Goal: Transaction & Acquisition: Purchase product/service

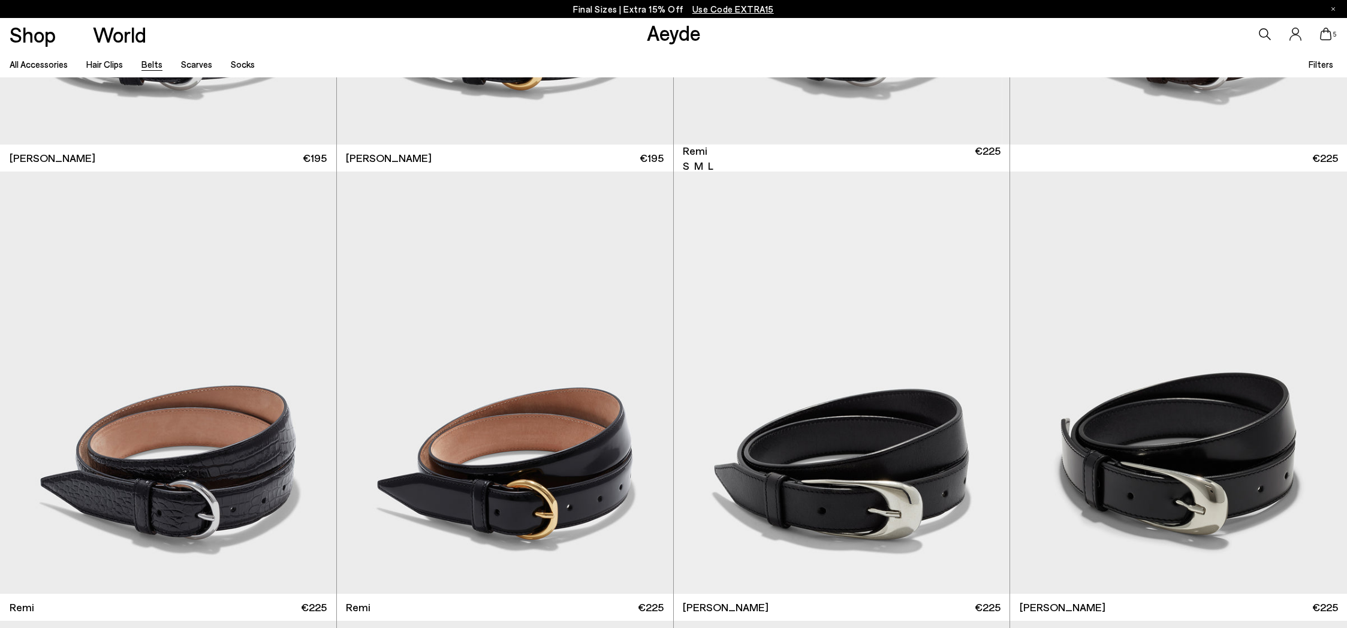
scroll to position [630, 0]
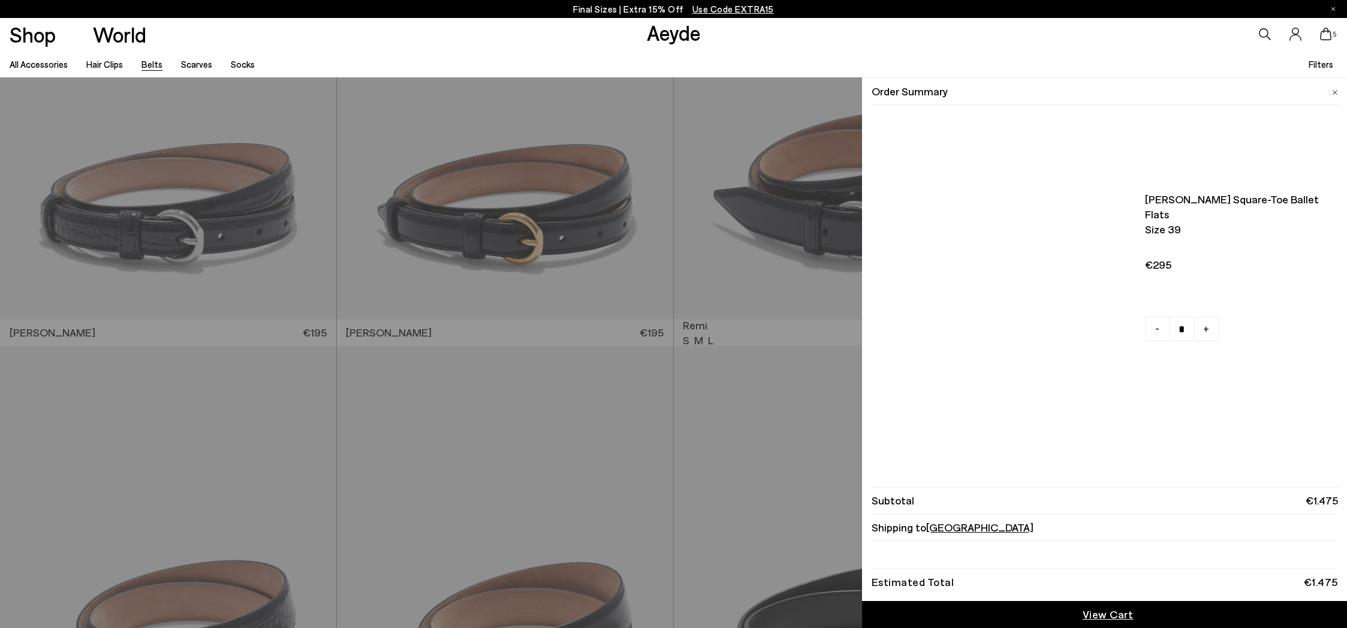
click at [1325, 38] on icon at bounding box center [1326, 34] width 12 height 13
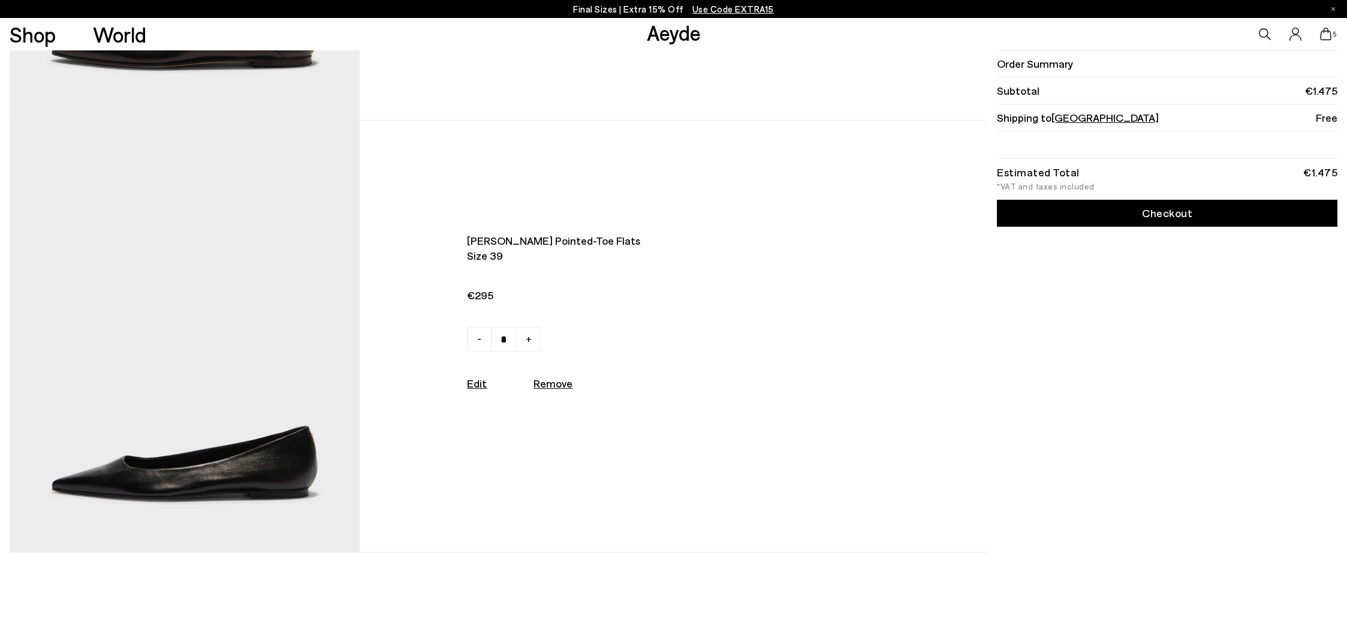
scroll to position [1657, 0]
click at [305, 288] on img at bounding box center [185, 335] width 350 height 431
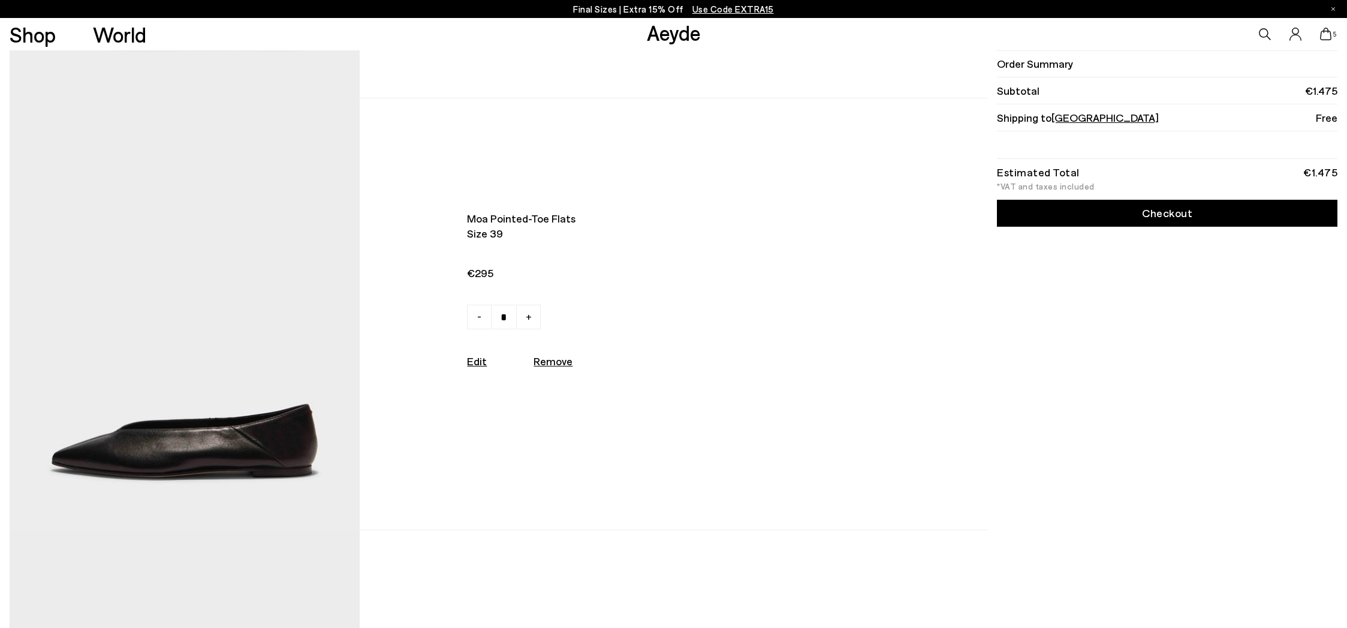
scroll to position [1238, 0]
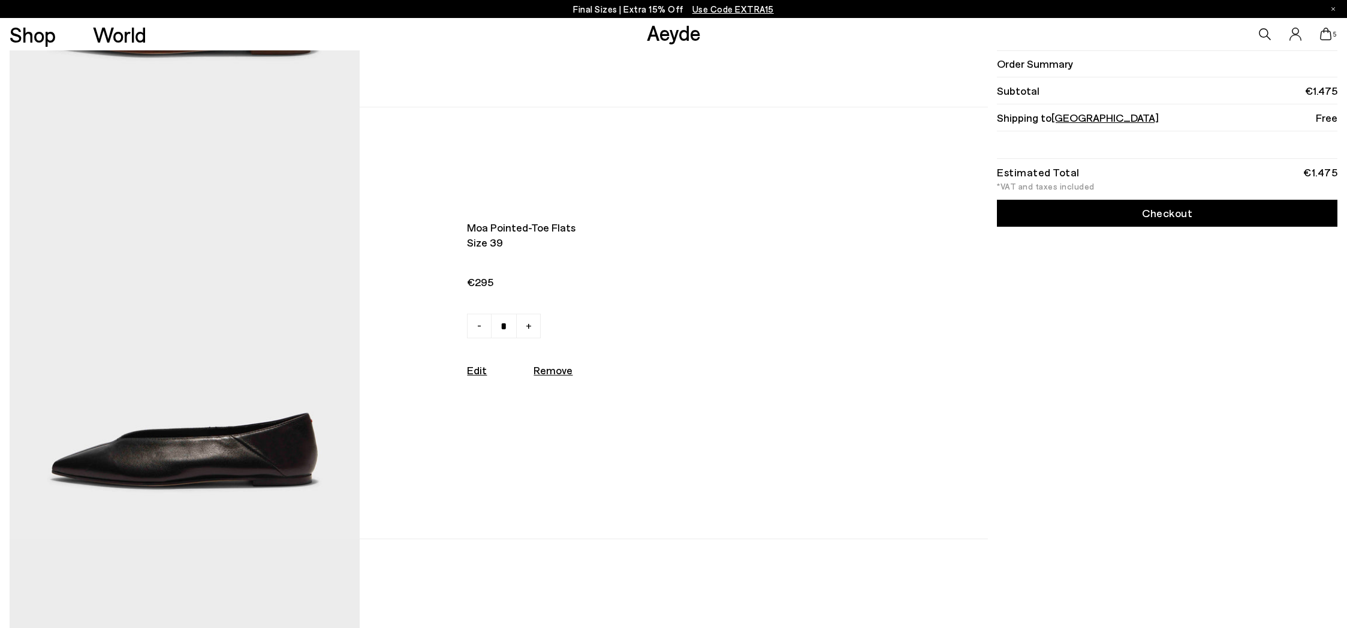
click at [254, 355] on img at bounding box center [185, 322] width 350 height 431
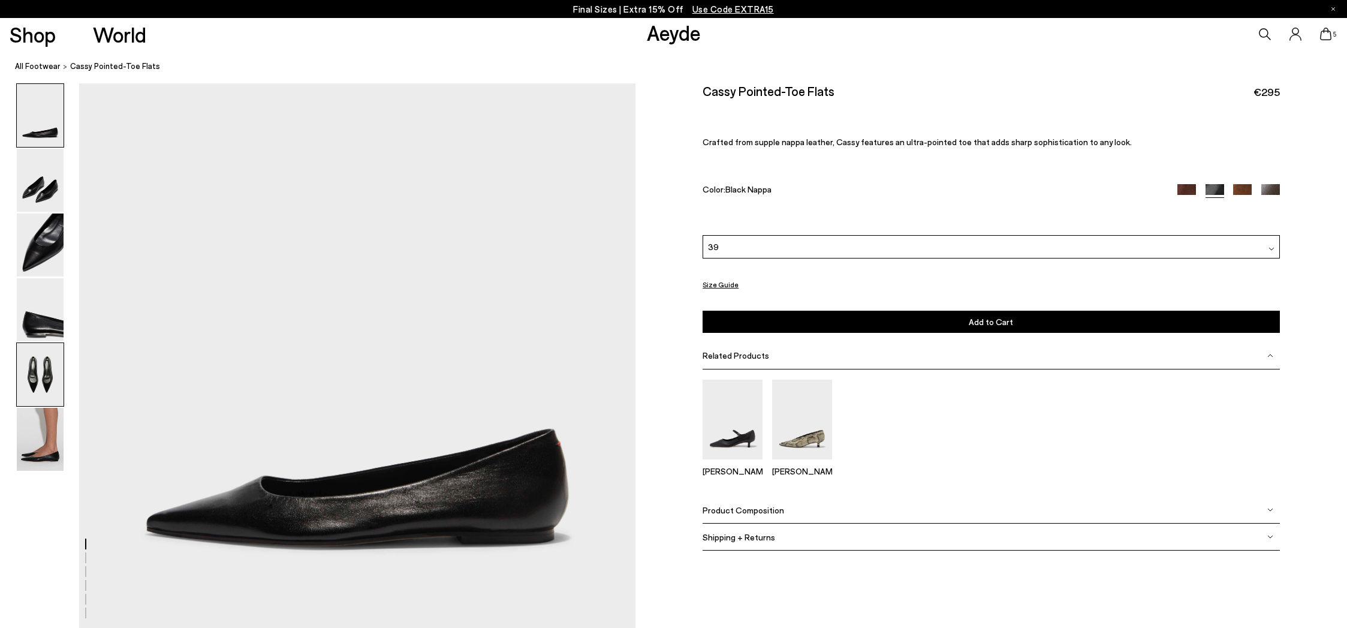
click at [52, 381] on img at bounding box center [40, 374] width 47 height 63
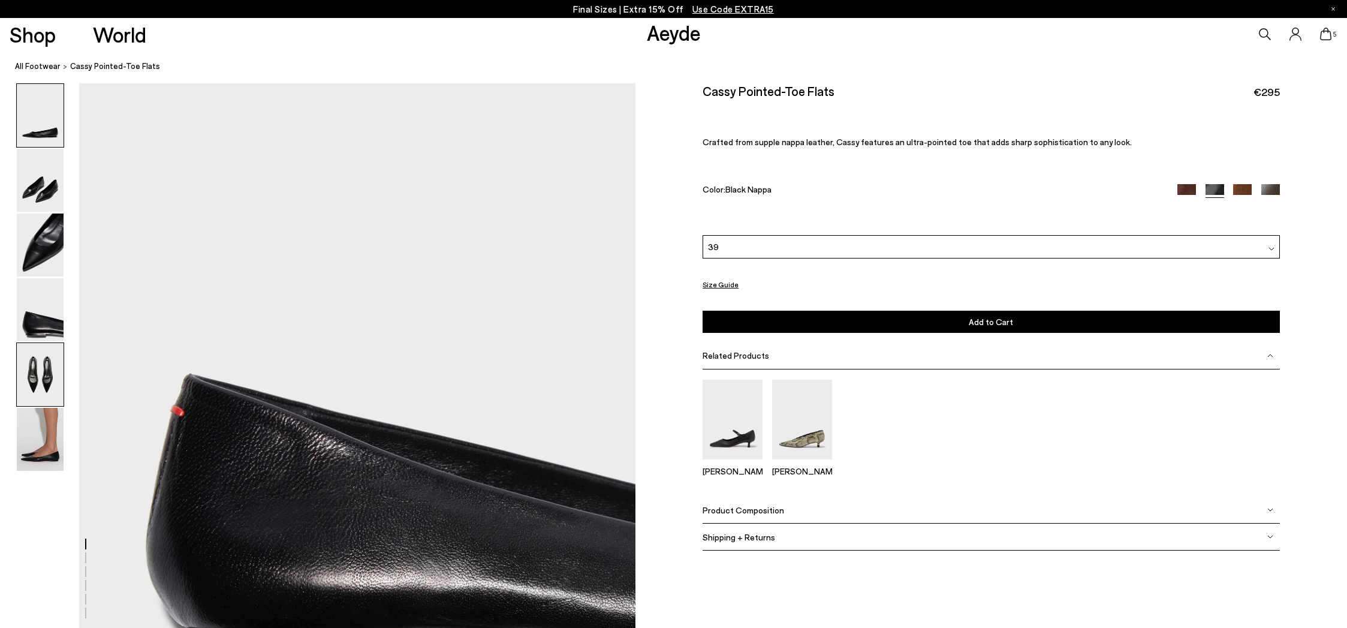
scroll to position [2776, 0]
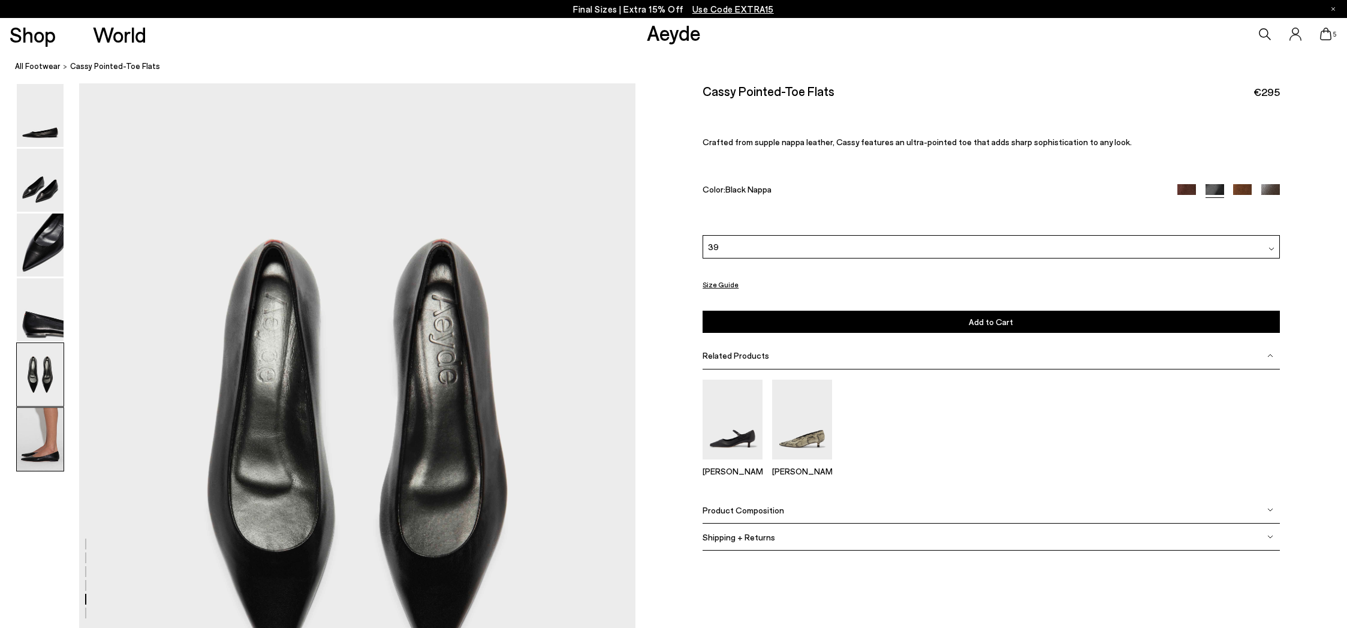
click at [52, 434] on img at bounding box center [40, 439] width 47 height 63
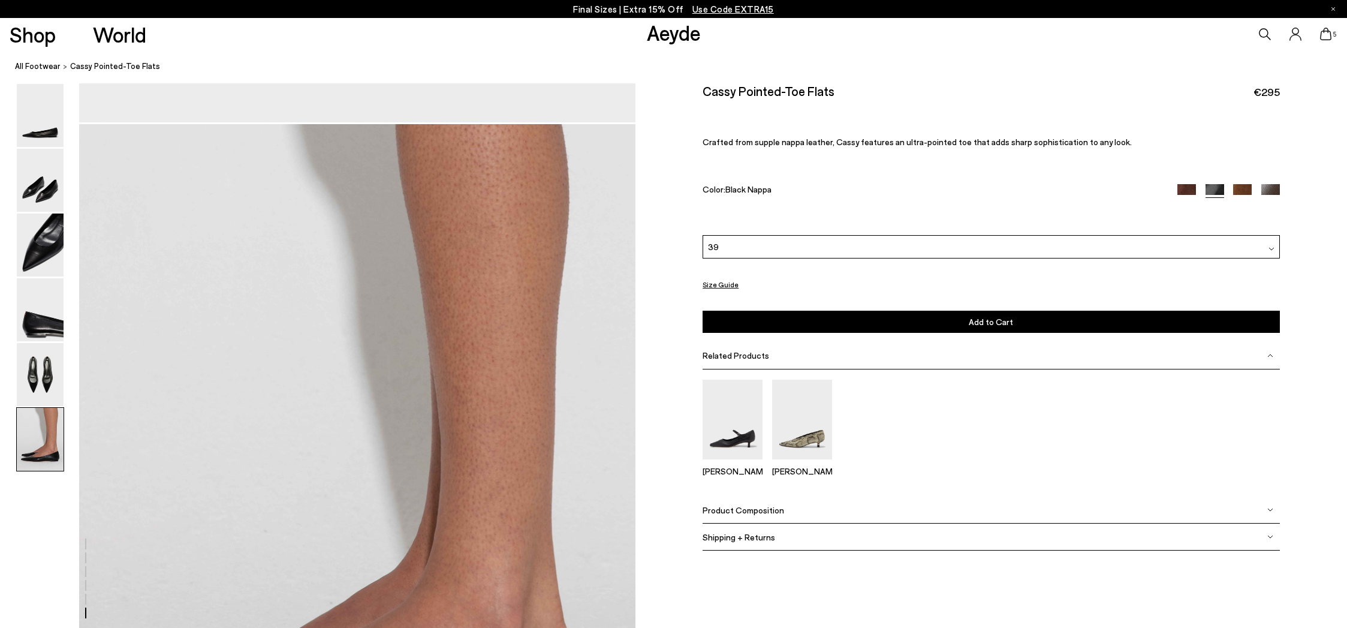
scroll to position [3602, 0]
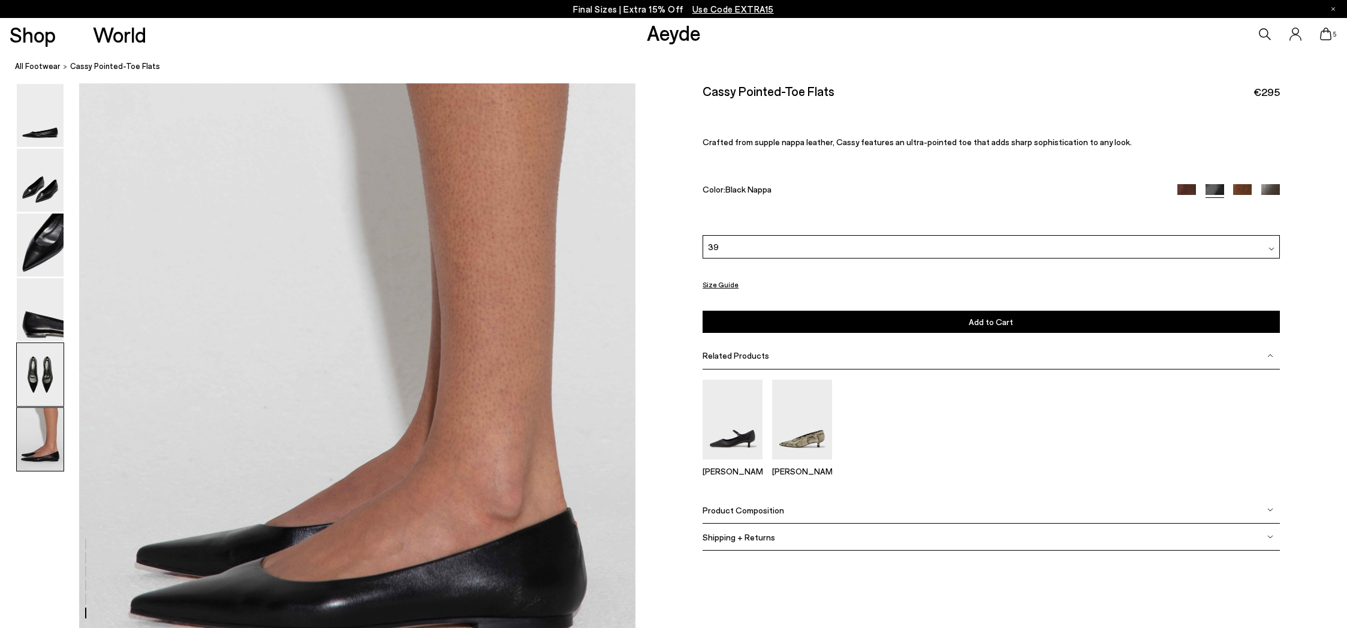
click at [61, 367] on img at bounding box center [40, 374] width 47 height 63
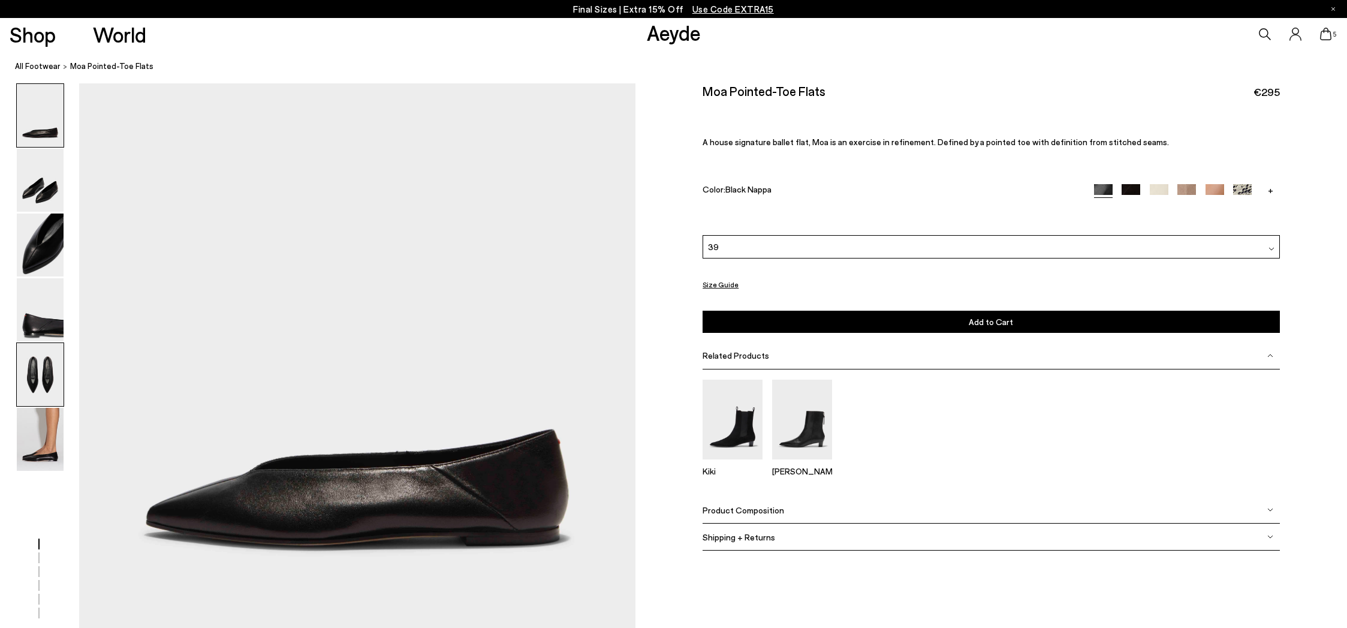
click at [47, 367] on img at bounding box center [40, 374] width 47 height 63
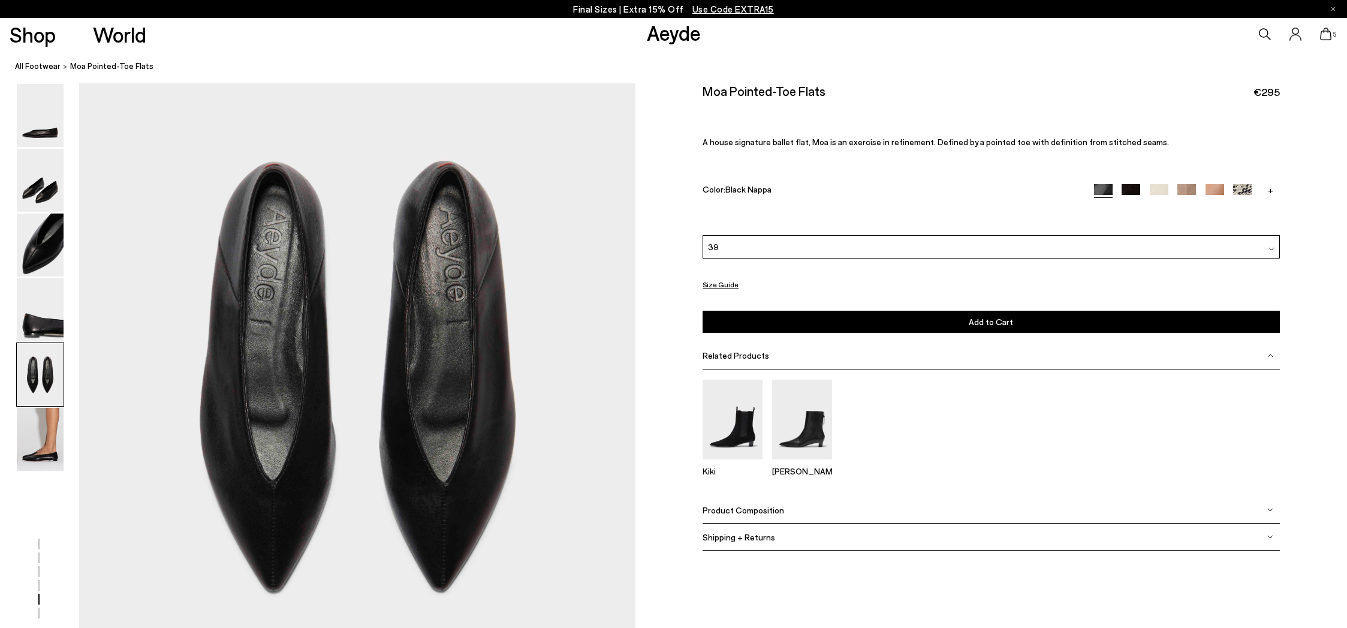
scroll to position [2856, 0]
click at [39, 438] on img at bounding box center [40, 439] width 47 height 63
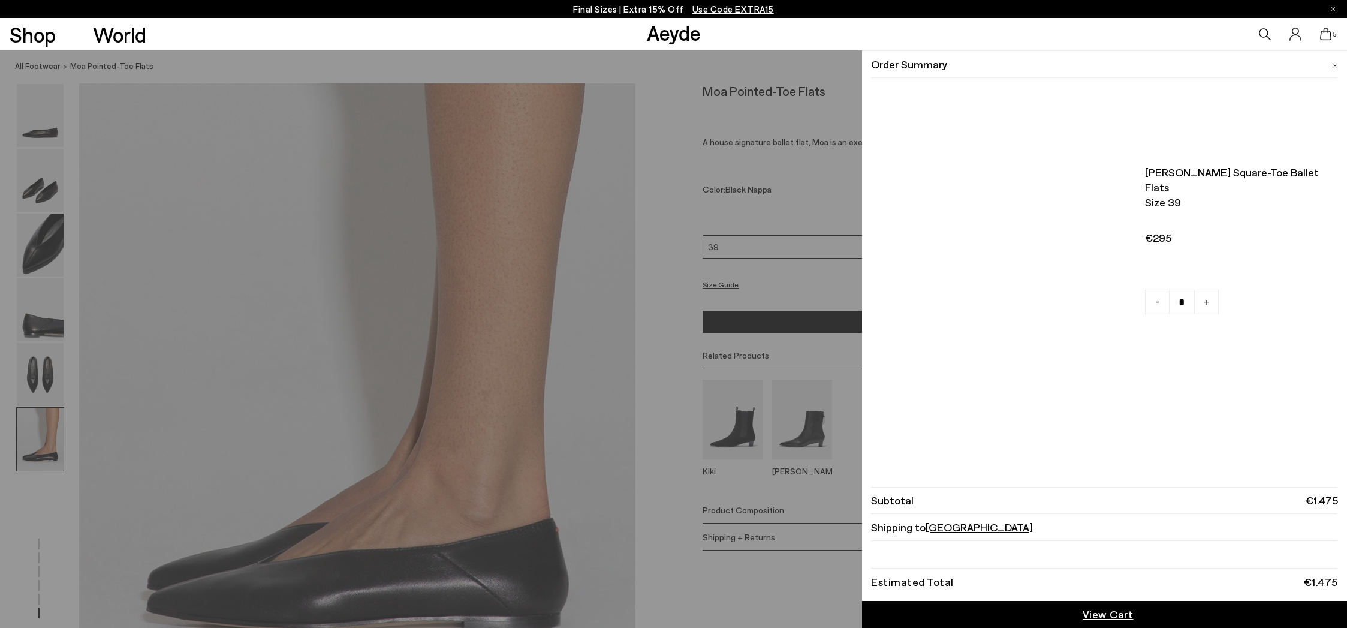
click at [1323, 34] on icon at bounding box center [1326, 34] width 12 height 13
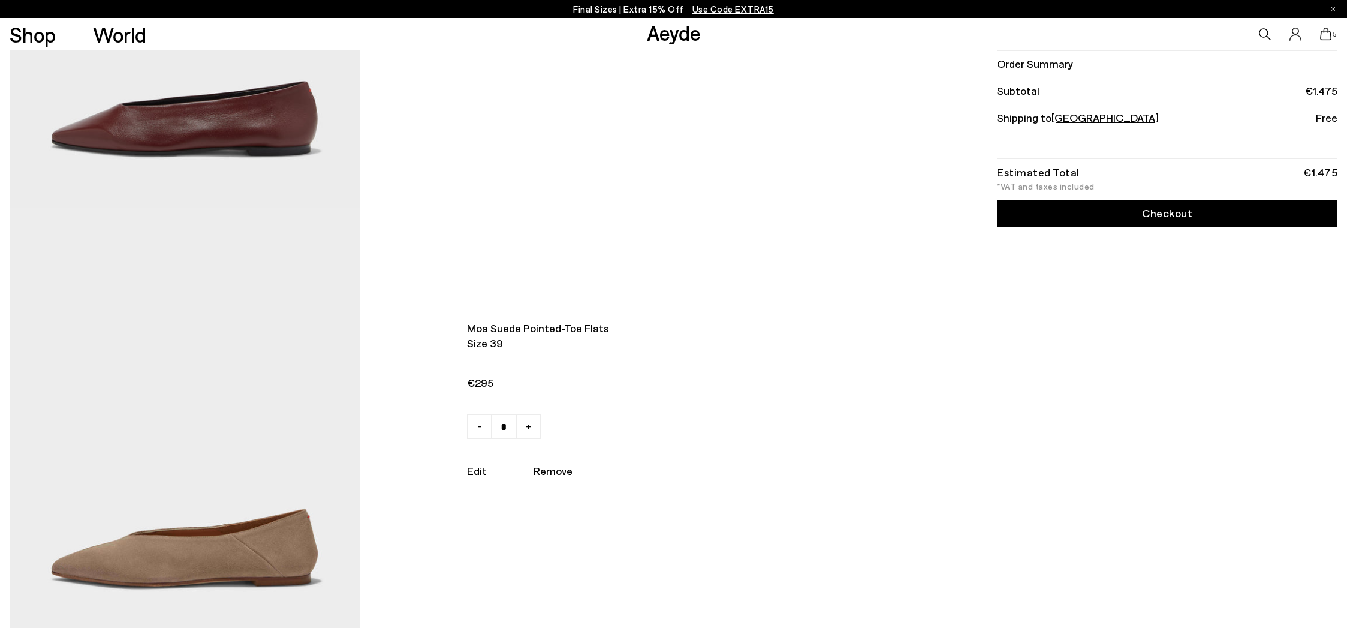
scroll to position [206, 0]
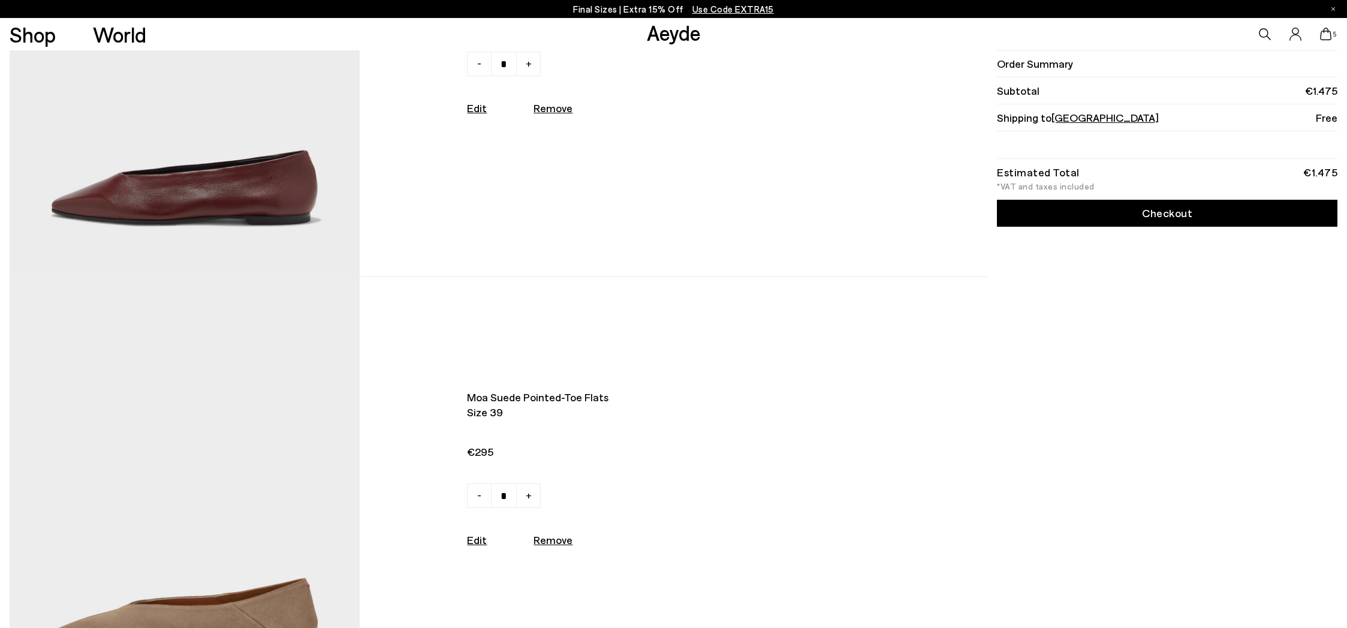
click at [266, 186] on img at bounding box center [185, 60] width 350 height 431
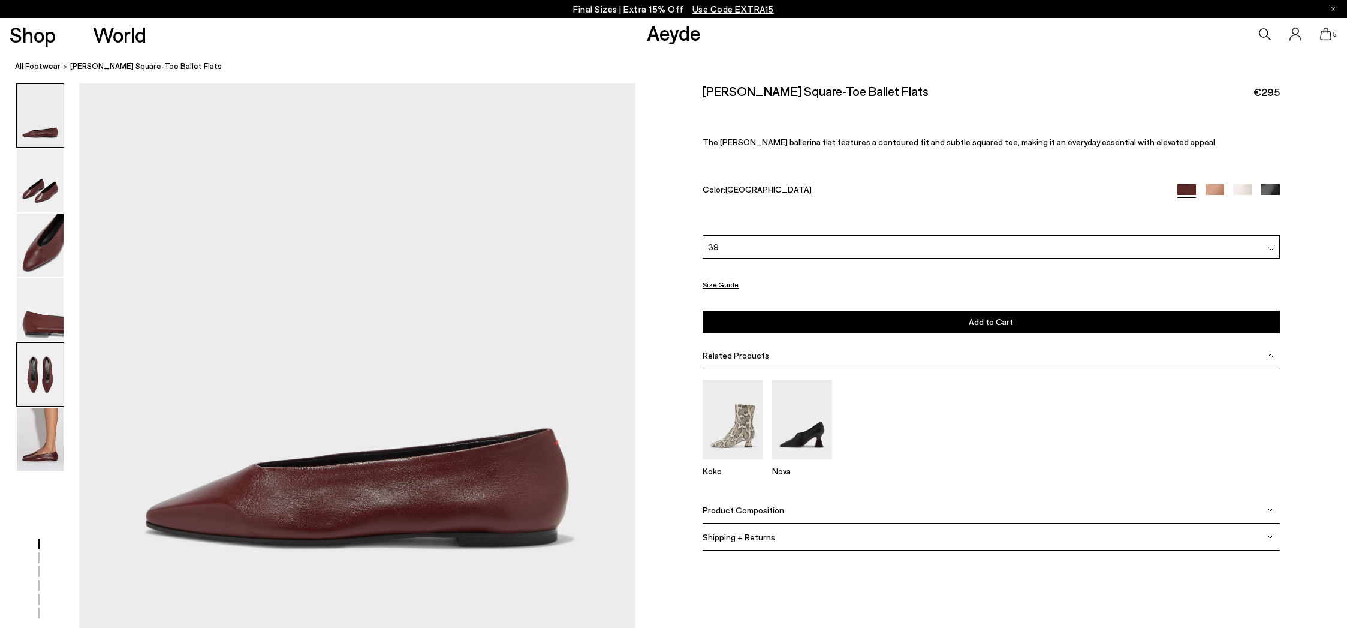
click at [37, 373] on img at bounding box center [40, 374] width 47 height 63
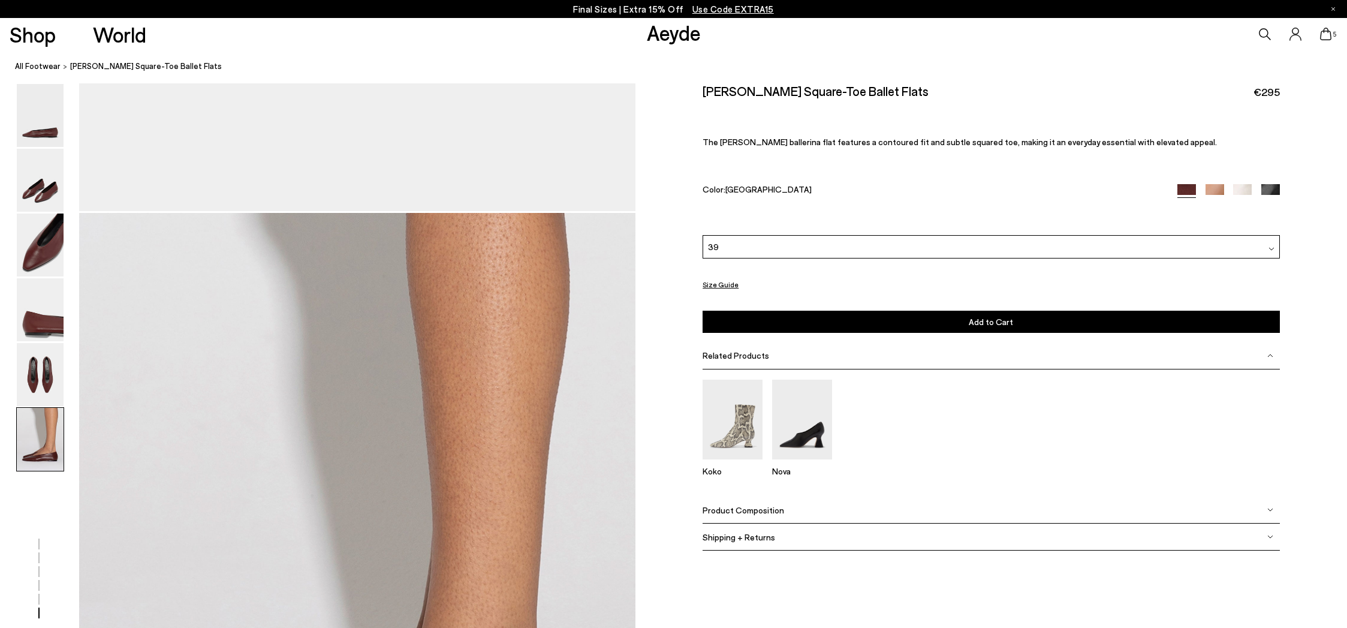
scroll to position [3260, 0]
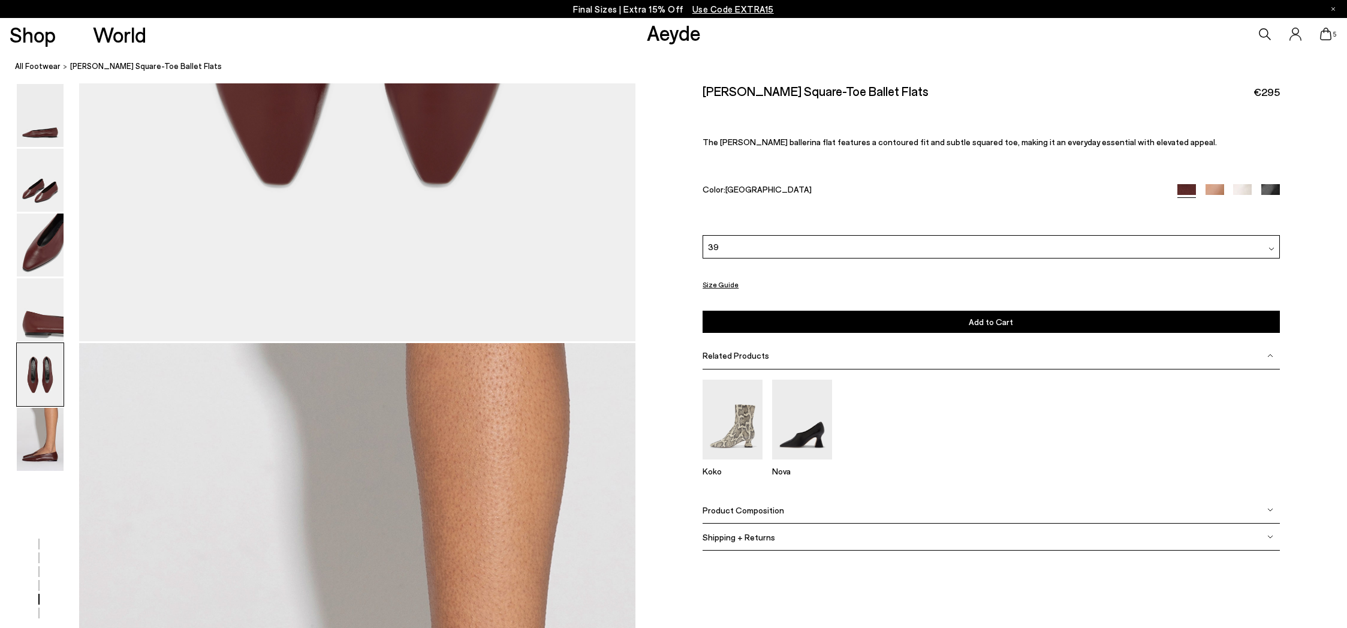
click at [1326, 37] on icon at bounding box center [1326, 34] width 12 height 13
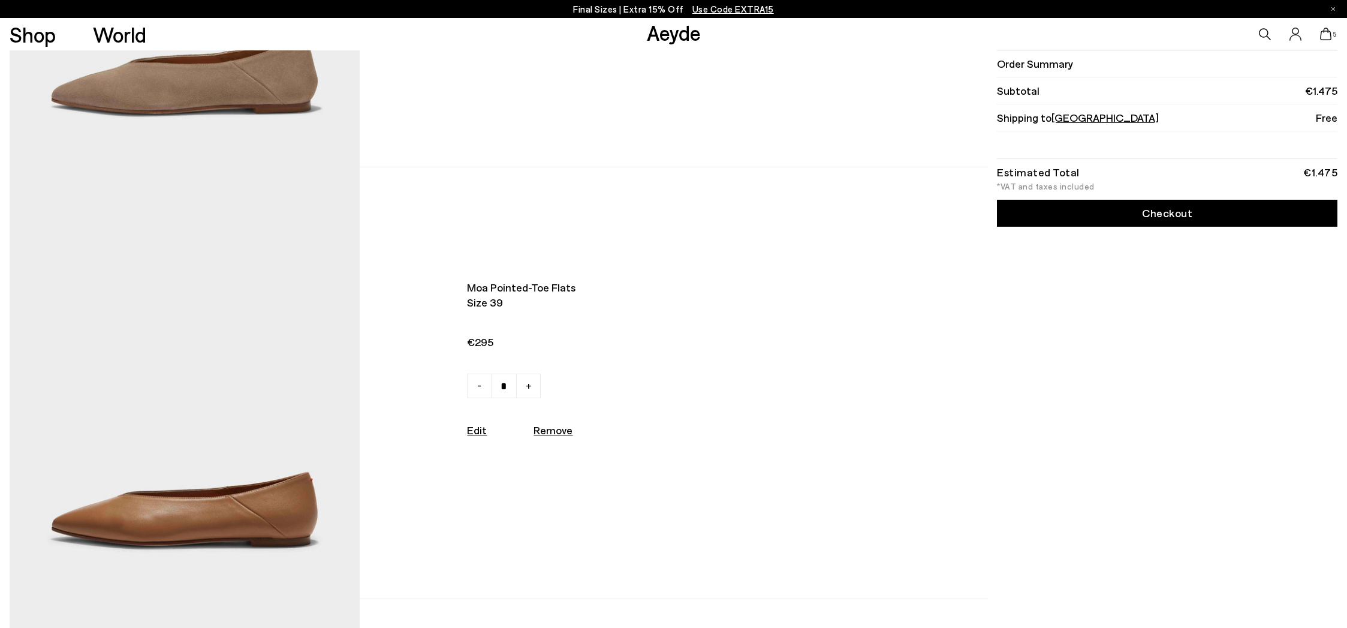
scroll to position [751, 0]
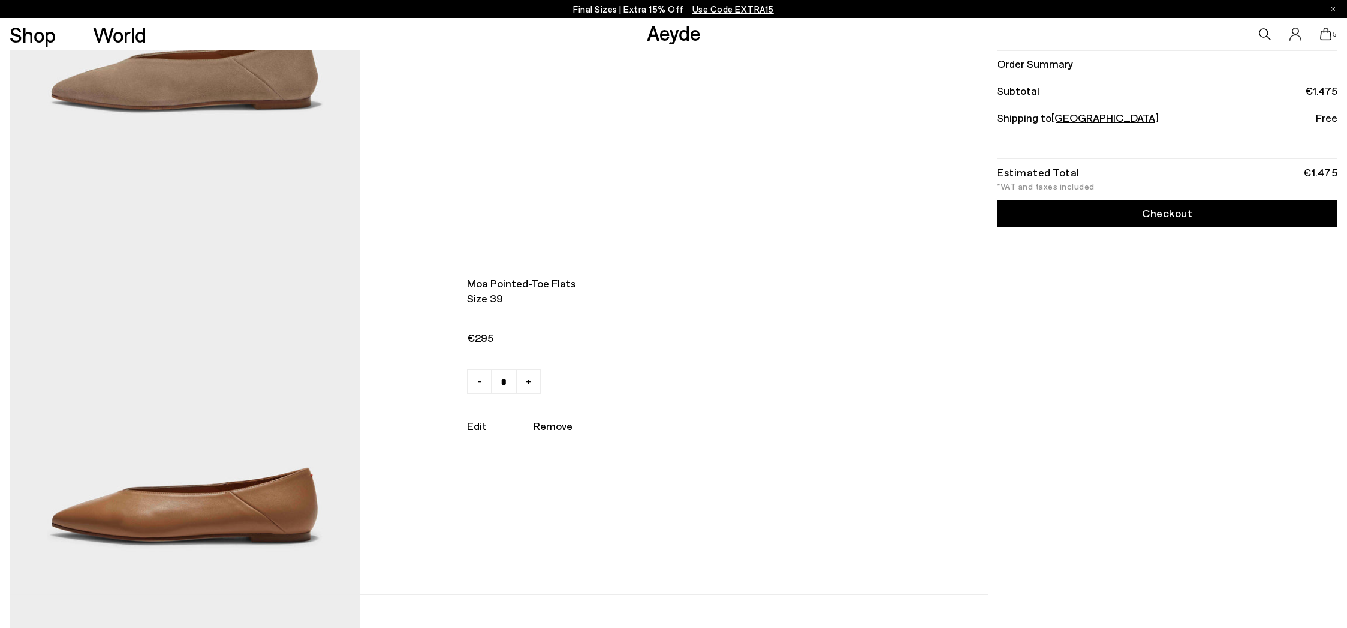
click at [551, 423] on u "Remove" at bounding box center [552, 425] width 39 height 13
type input "*"
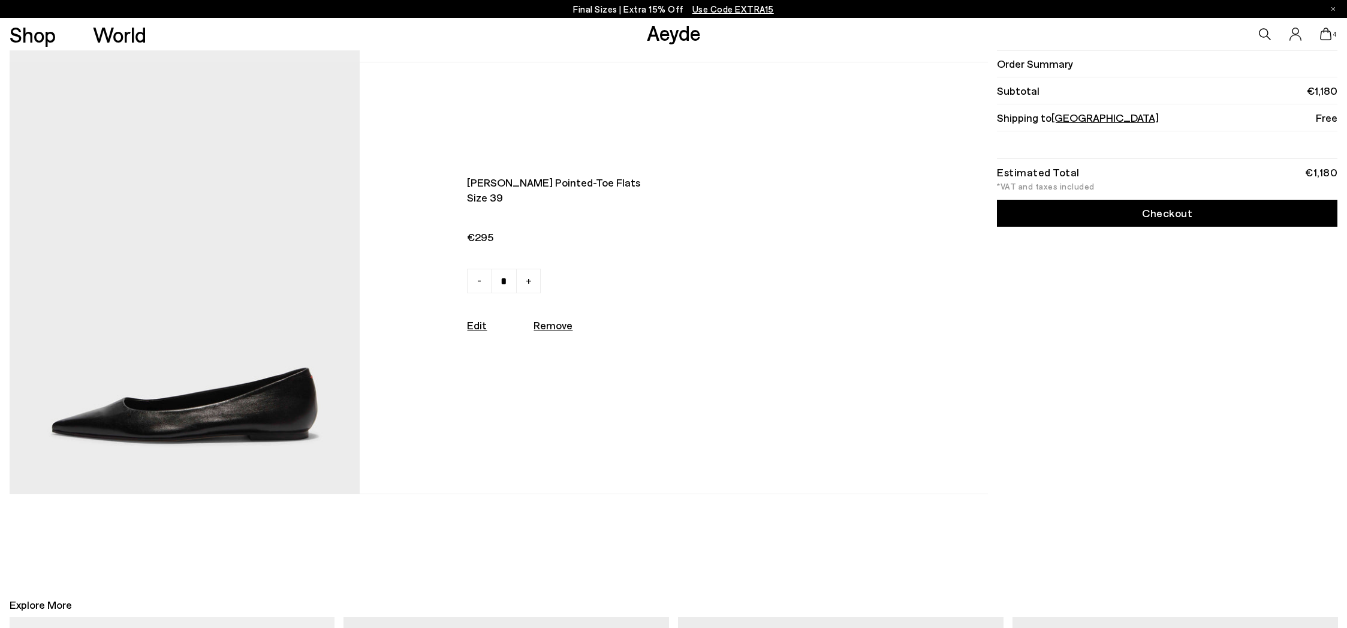
scroll to position [1287, 0]
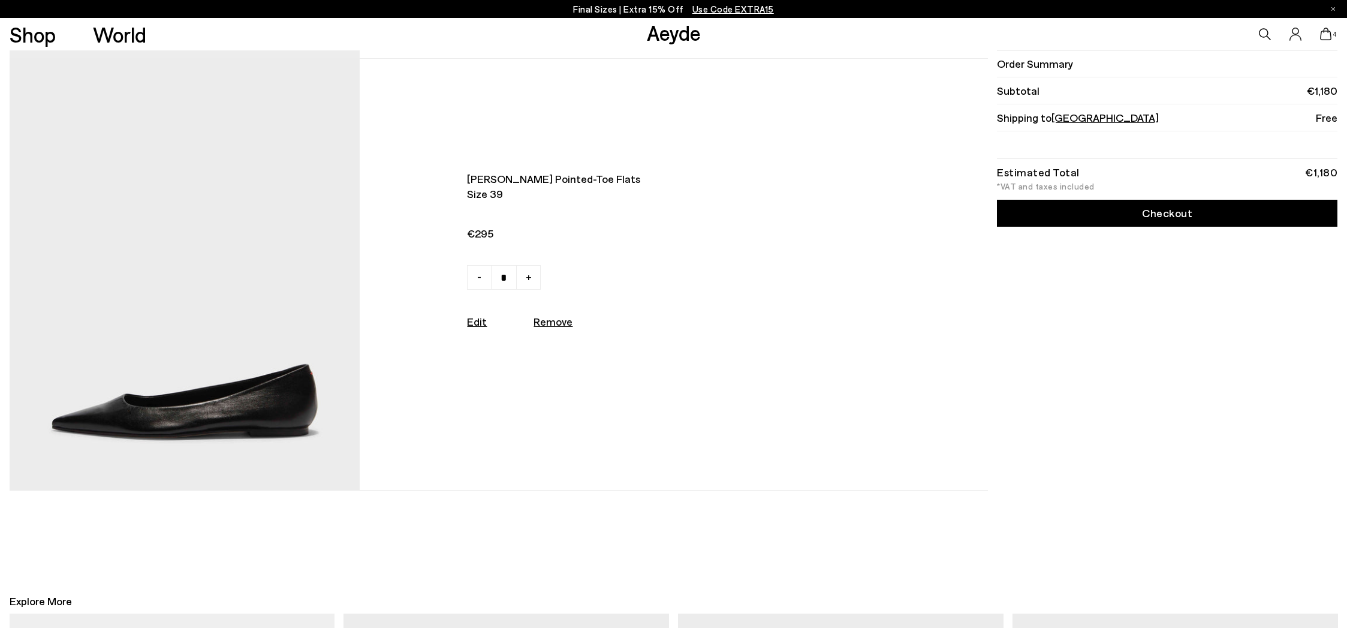
click at [560, 322] on u "Remove" at bounding box center [552, 321] width 39 height 13
type input "*"
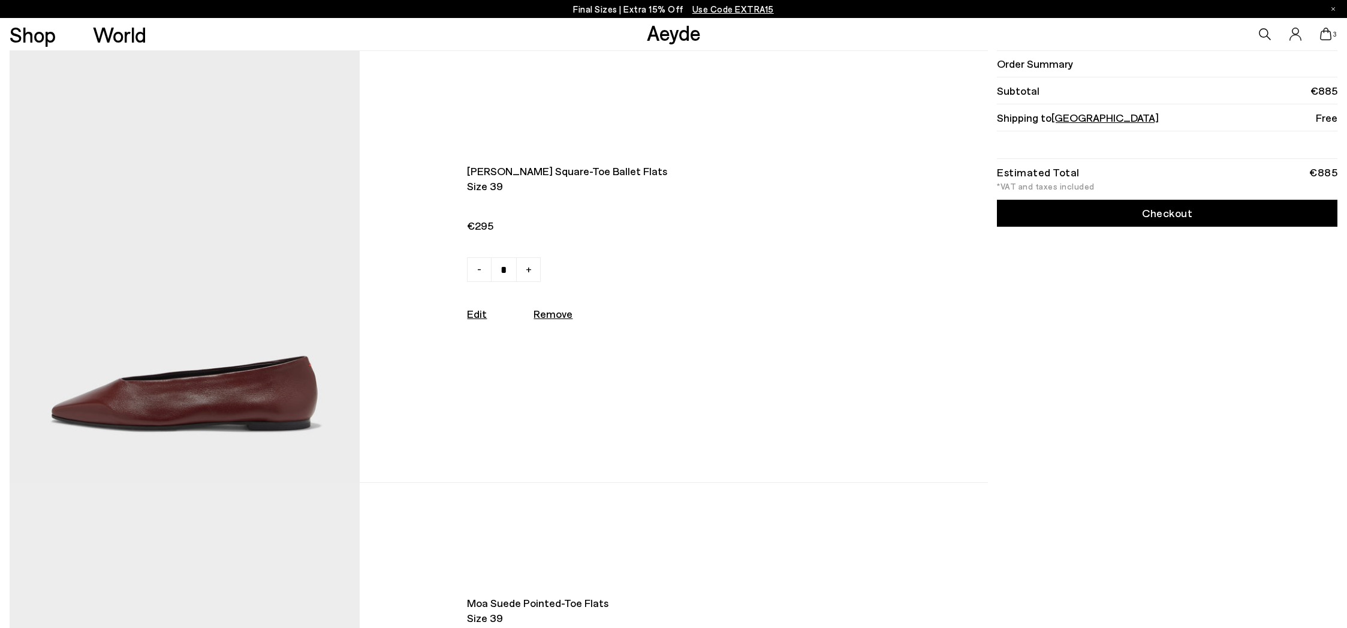
scroll to position [0, 0]
click at [1153, 218] on link "Checkout" at bounding box center [1167, 213] width 340 height 27
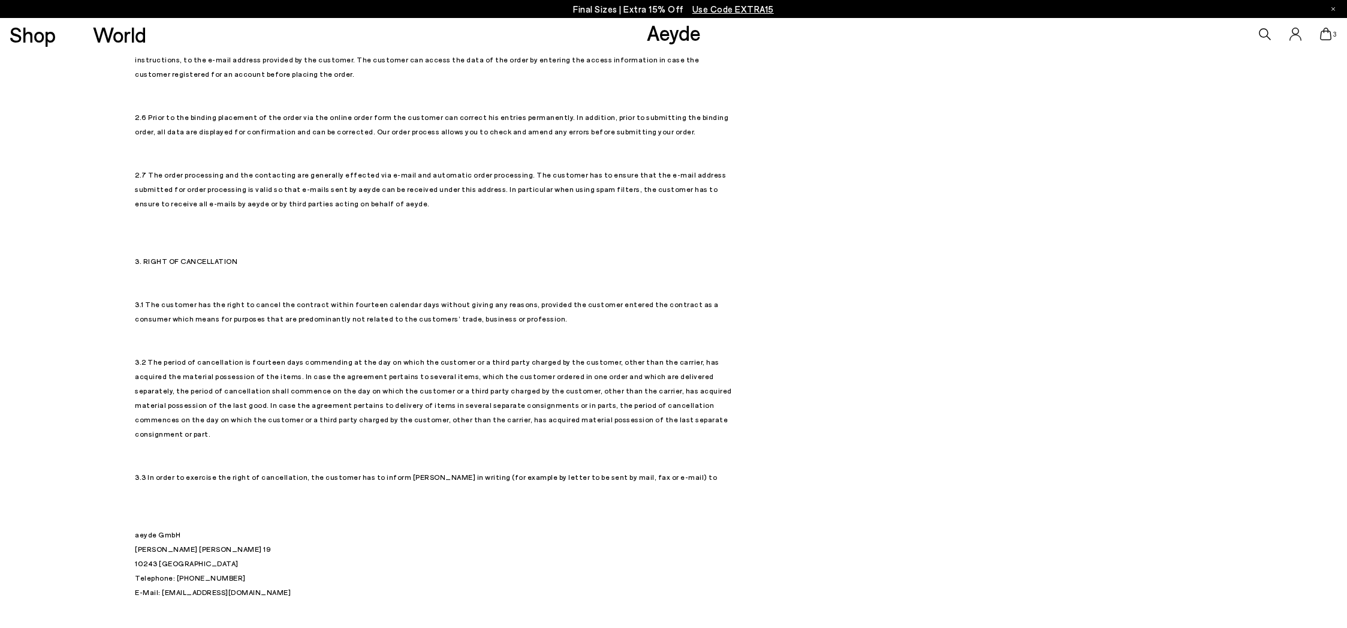
scroll to position [576, 0]
